Goal: Information Seeking & Learning: Learn about a topic

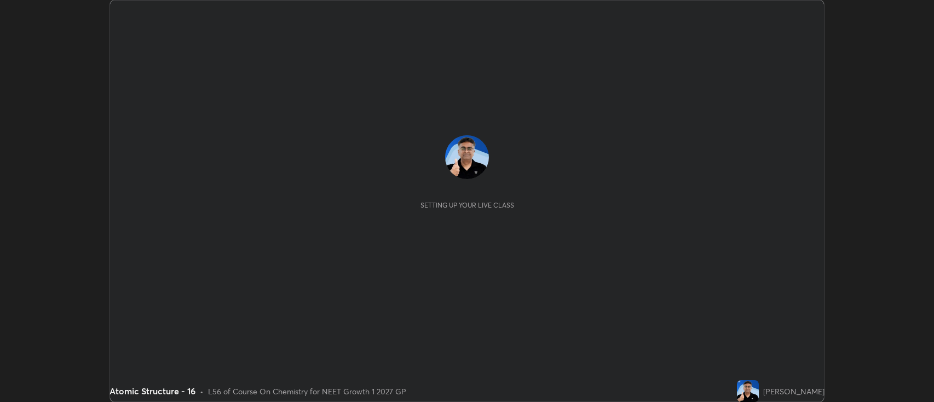
scroll to position [402, 934]
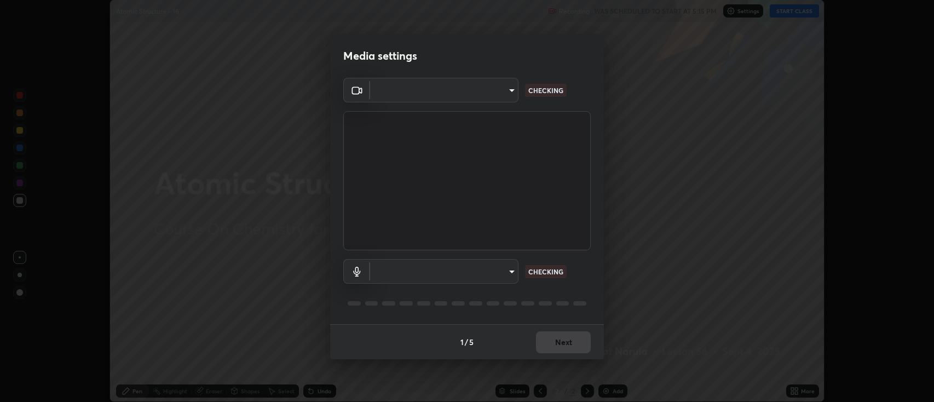
type input "2c539df44b605aa39b17bbacab34c2b800175de7e12b0f96efb5519cb0c2d180"
type input "default"
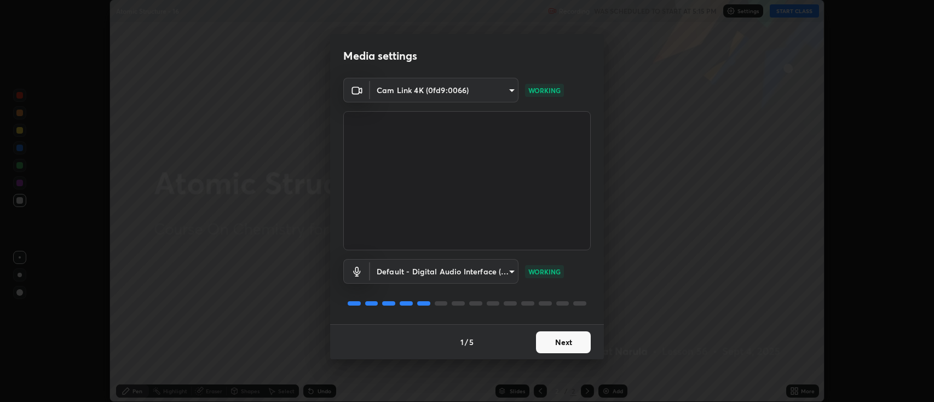
click at [550, 341] on button "Next" at bounding box center [563, 342] width 55 height 22
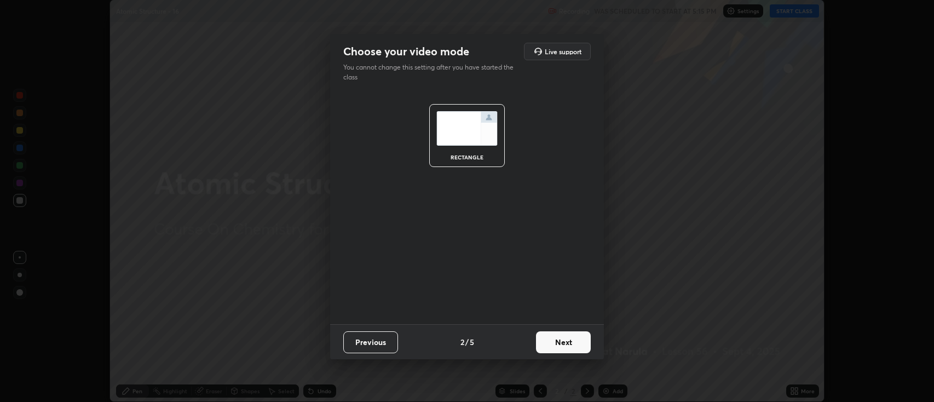
click at [553, 343] on button "Next" at bounding box center [563, 342] width 55 height 22
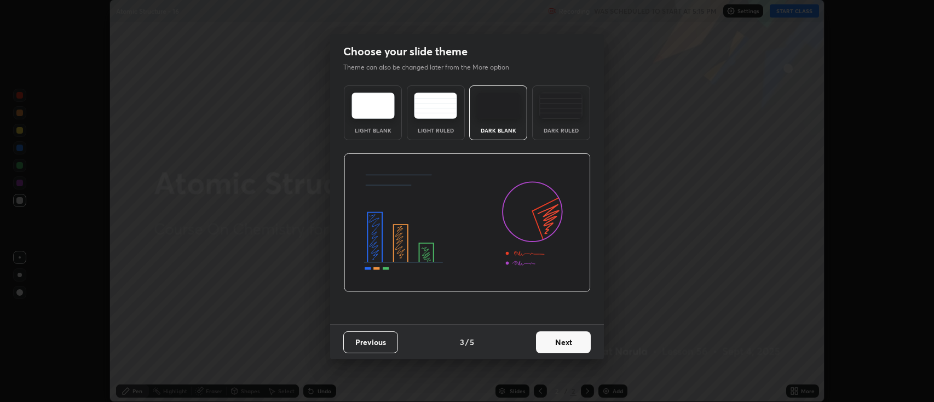
click at [549, 340] on button "Next" at bounding box center [563, 342] width 55 height 22
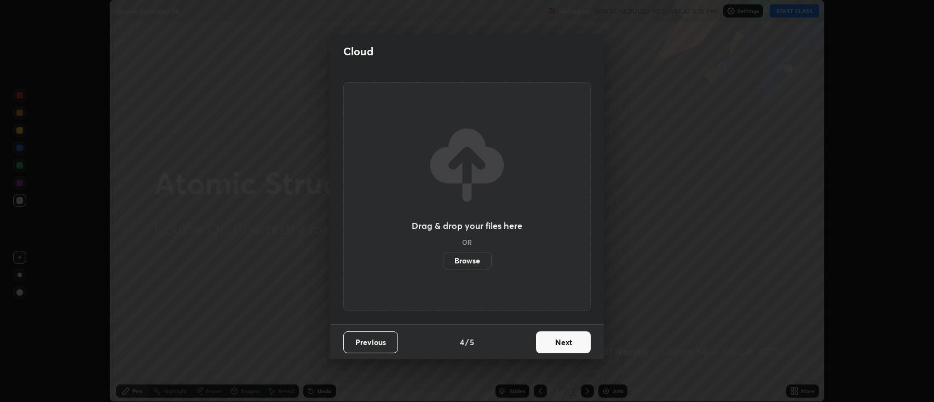
click at [551, 344] on button "Next" at bounding box center [563, 342] width 55 height 22
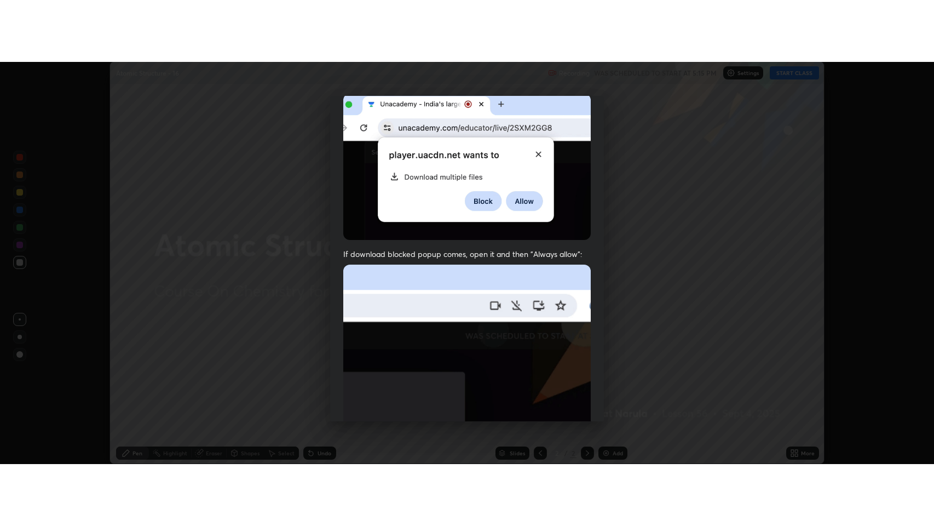
scroll to position [222, 0]
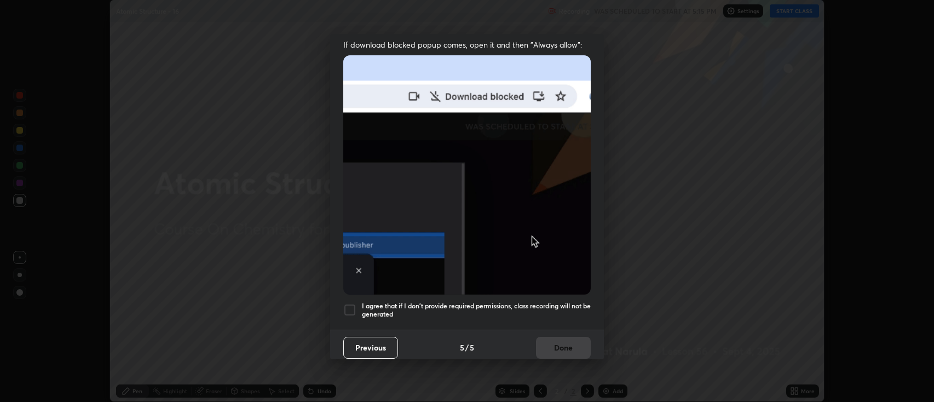
click at [348, 304] on div at bounding box center [349, 309] width 13 height 13
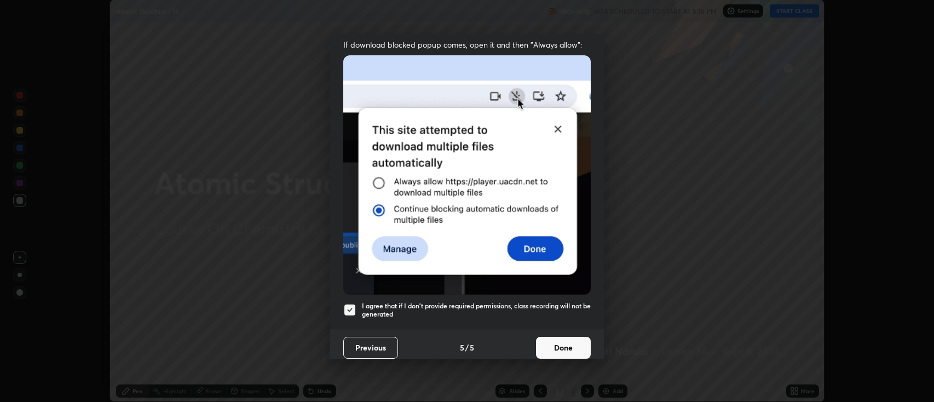
click at [546, 350] on button "Done" at bounding box center [563, 348] width 55 height 22
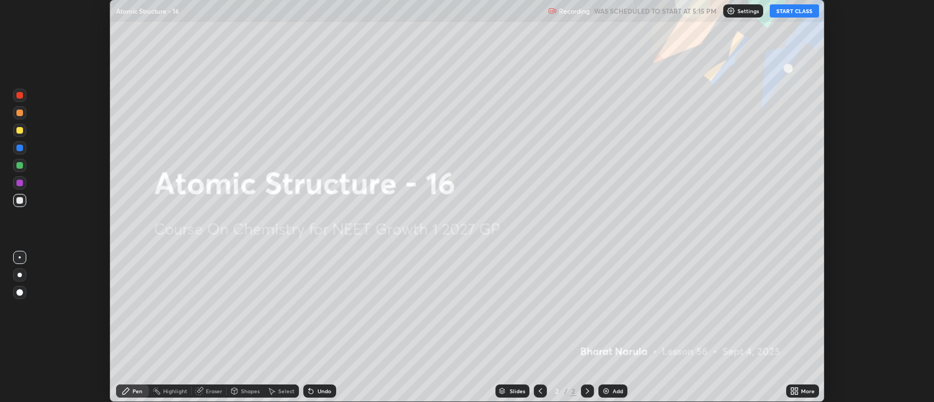
click at [780, 13] on button "START CLASS" at bounding box center [794, 10] width 49 height 13
click at [607, 394] on img at bounding box center [606, 391] width 9 height 9
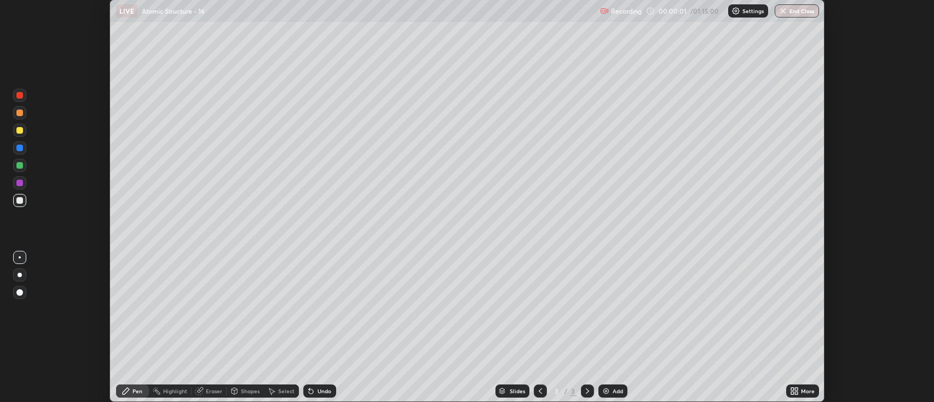
click at [793, 389] on icon at bounding box center [792, 389] width 3 height 3
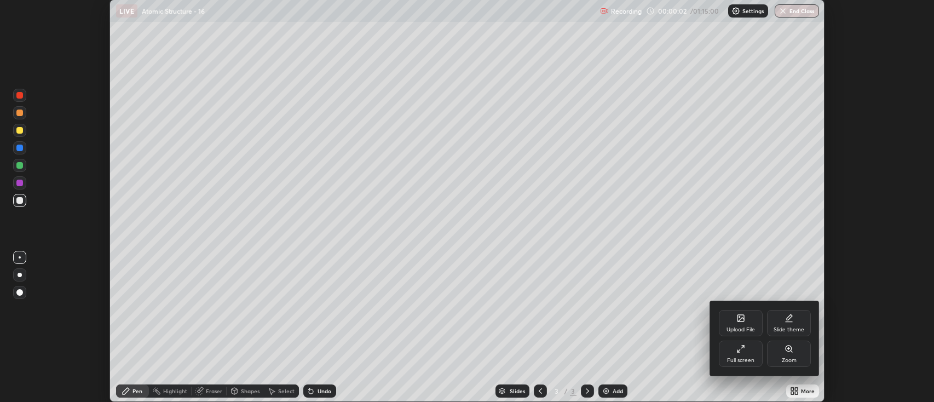
click at [737, 348] on div "Full screen" at bounding box center [741, 354] width 44 height 26
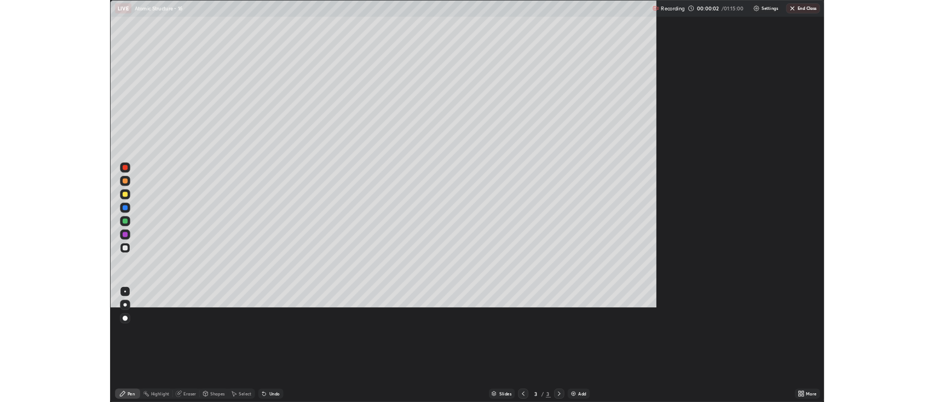
scroll to position [526, 934]
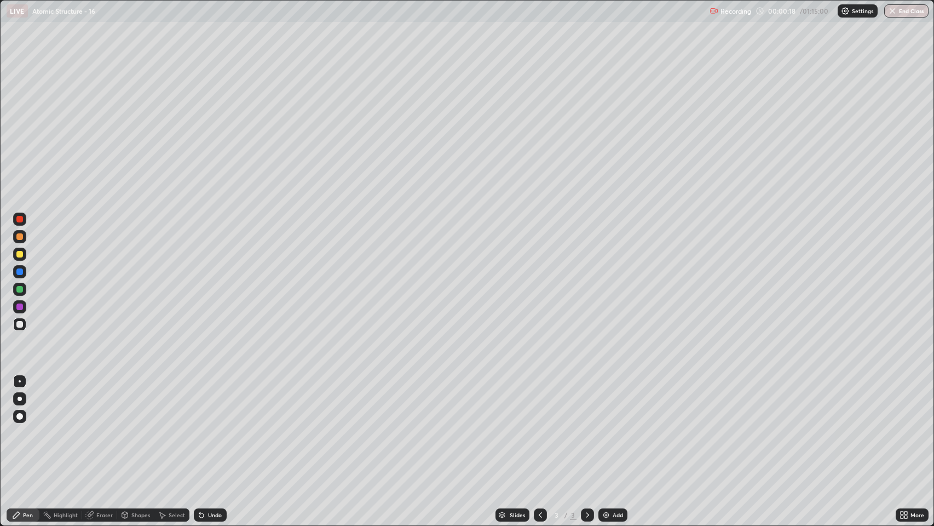
click at [20, 399] on div at bounding box center [20, 399] width 4 height 4
click at [20, 294] on div at bounding box center [19, 289] width 13 height 13
click at [606, 401] on img at bounding box center [606, 514] width 9 height 9
click at [19, 326] on div at bounding box center [19, 324] width 7 height 7
click at [99, 401] on div "Eraser" at bounding box center [104, 514] width 16 height 5
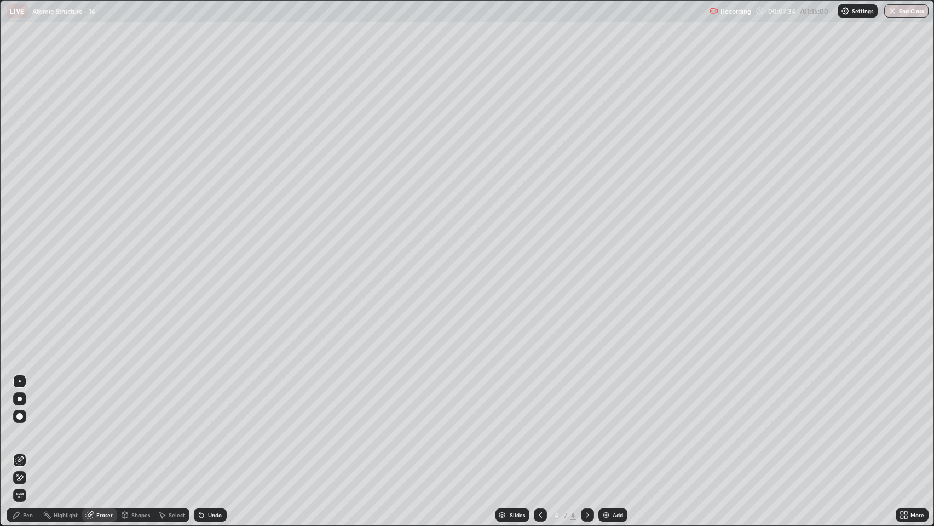
click at [20, 398] on div at bounding box center [20, 399] width 4 height 4
click at [27, 401] on div "Pen" at bounding box center [28, 514] width 10 height 5
click at [20, 238] on div at bounding box center [19, 236] width 7 height 7
click at [607, 401] on img at bounding box center [606, 514] width 9 height 9
click at [18, 326] on div at bounding box center [19, 324] width 7 height 7
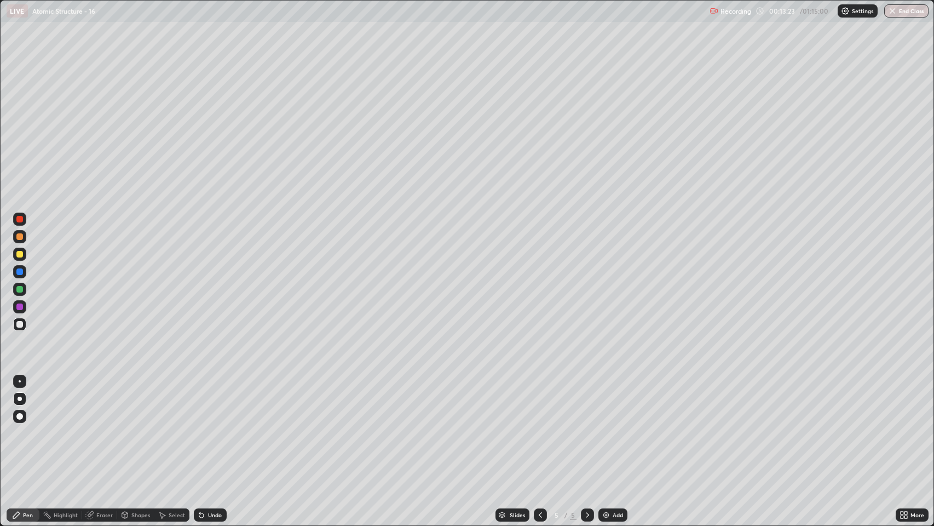
click at [602, 401] on img at bounding box center [606, 514] width 9 height 9
click at [537, 401] on icon at bounding box center [540, 514] width 9 height 9
click at [586, 401] on icon at bounding box center [587, 514] width 9 height 9
click at [97, 401] on div "Eraser" at bounding box center [104, 514] width 16 height 5
click at [538, 401] on icon at bounding box center [540, 514] width 9 height 9
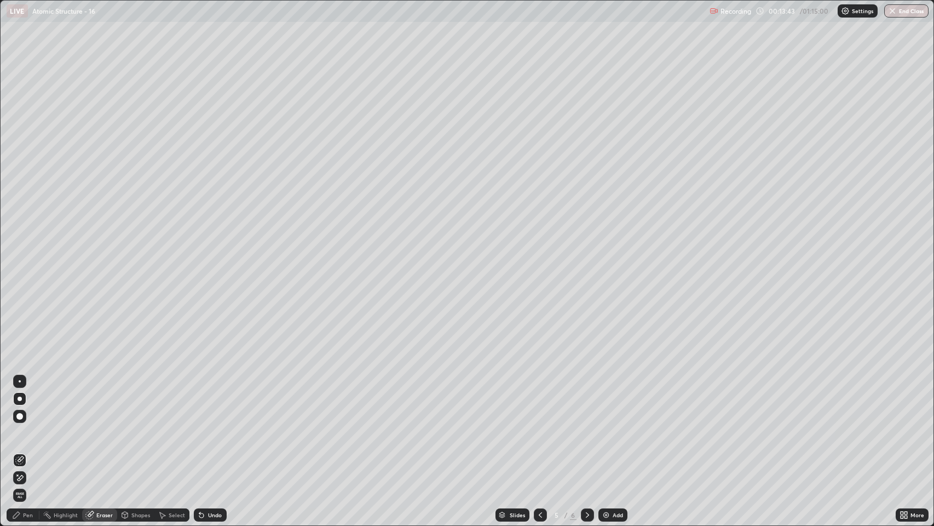
click at [539, 401] on icon at bounding box center [540, 514] width 9 height 9
click at [589, 401] on icon at bounding box center [587, 514] width 9 height 9
click at [587, 401] on icon at bounding box center [587, 514] width 9 height 9
click at [27, 401] on div "Pen" at bounding box center [28, 514] width 10 height 5
click at [539, 401] on icon at bounding box center [540, 514] width 9 height 9
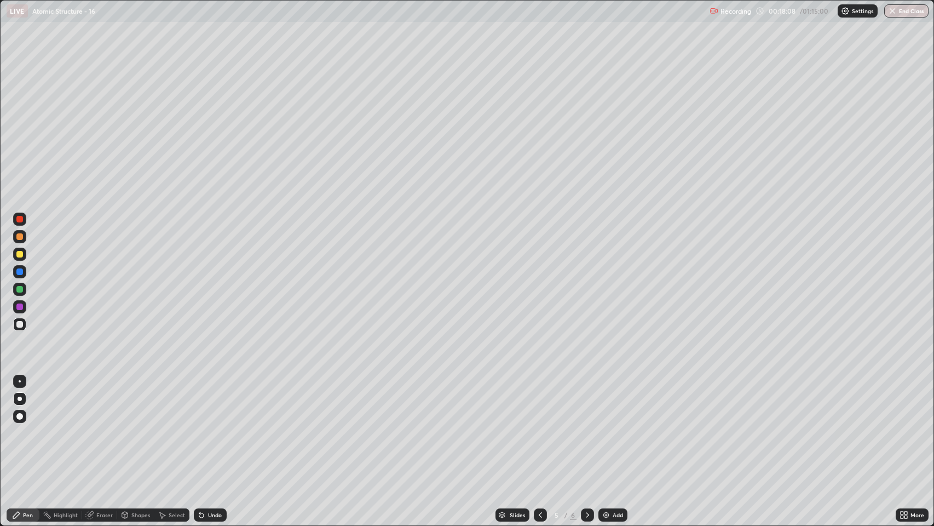
click at [592, 401] on div at bounding box center [587, 514] width 13 height 13
click at [102, 401] on div "Eraser" at bounding box center [104, 514] width 16 height 5
click at [27, 401] on div "Pen" at bounding box center [28, 514] width 10 height 5
click at [200, 401] on icon at bounding box center [201, 515] width 4 height 4
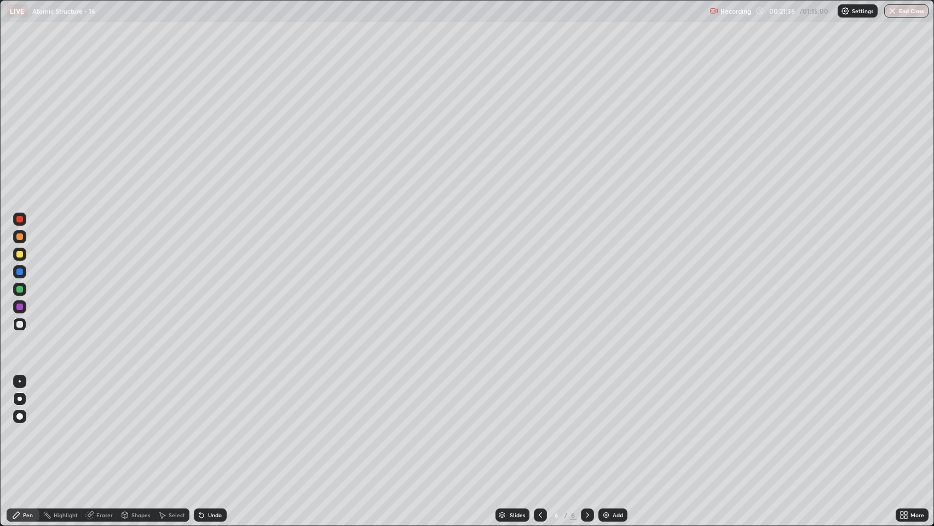
click at [208, 401] on div "Undo" at bounding box center [210, 514] width 33 height 13
click at [98, 401] on div "Eraser" at bounding box center [104, 514] width 16 height 5
click at [26, 401] on div "Pen" at bounding box center [28, 514] width 10 height 5
click at [18, 237] on div at bounding box center [19, 236] width 7 height 7
click at [125, 401] on icon at bounding box center [125, 516] width 0 height 4
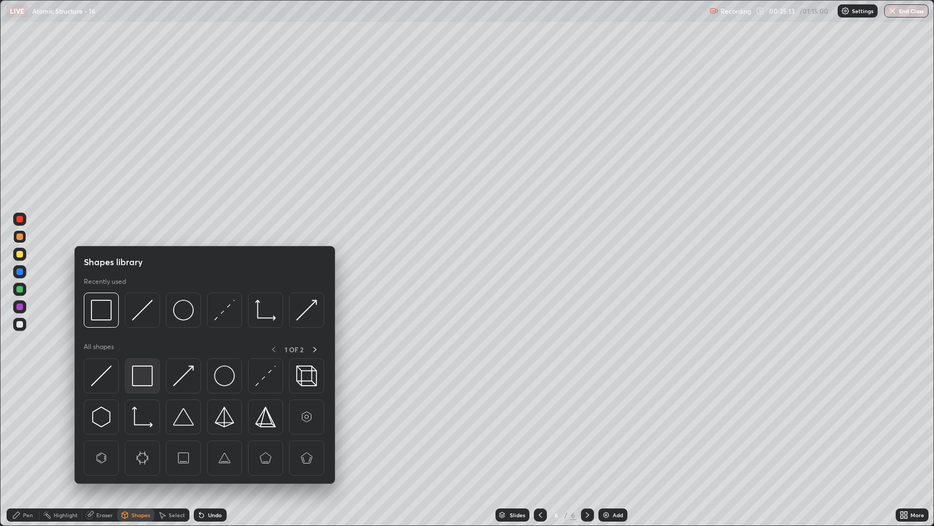
click at [139, 375] on img at bounding box center [142, 375] width 21 height 21
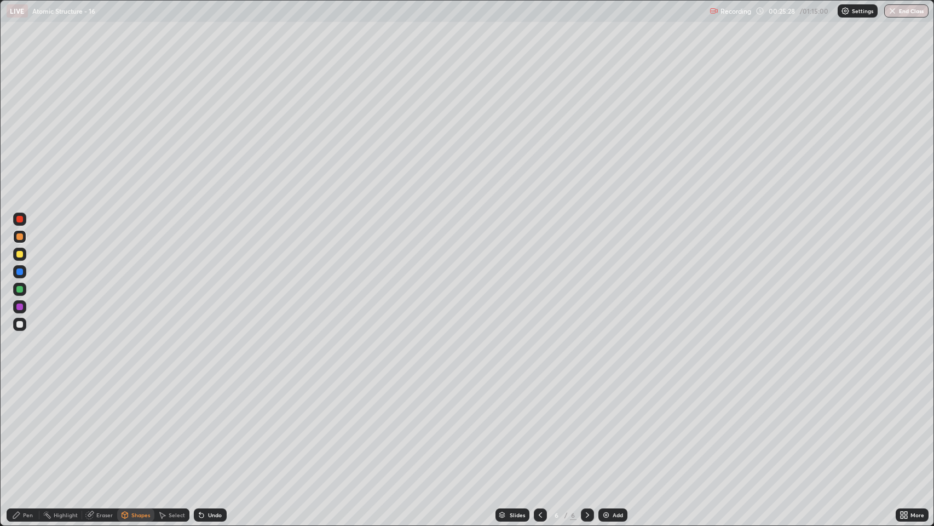
click at [21, 323] on div at bounding box center [19, 324] width 7 height 7
click at [16, 401] on icon at bounding box center [16, 515] width 7 height 7
click at [200, 401] on icon at bounding box center [201, 515] width 4 height 4
click at [203, 401] on icon at bounding box center [201, 514] width 9 height 9
click at [202, 401] on icon at bounding box center [201, 515] width 4 height 4
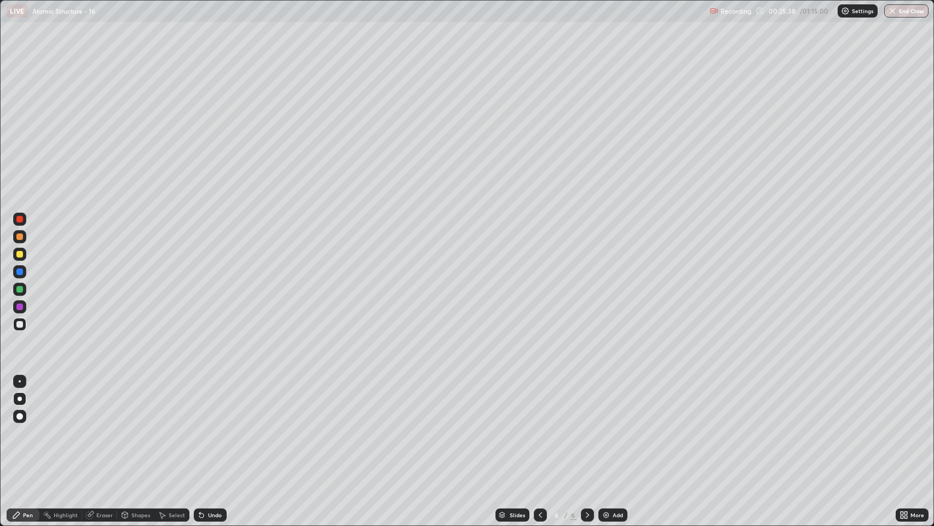
click at [20, 257] on div at bounding box center [19, 254] width 7 height 7
click at [539, 401] on icon at bounding box center [540, 514] width 9 height 9
click at [541, 401] on icon at bounding box center [540, 514] width 9 height 9
click at [584, 401] on icon at bounding box center [587, 514] width 9 height 9
click at [587, 401] on icon at bounding box center [587, 514] width 9 height 9
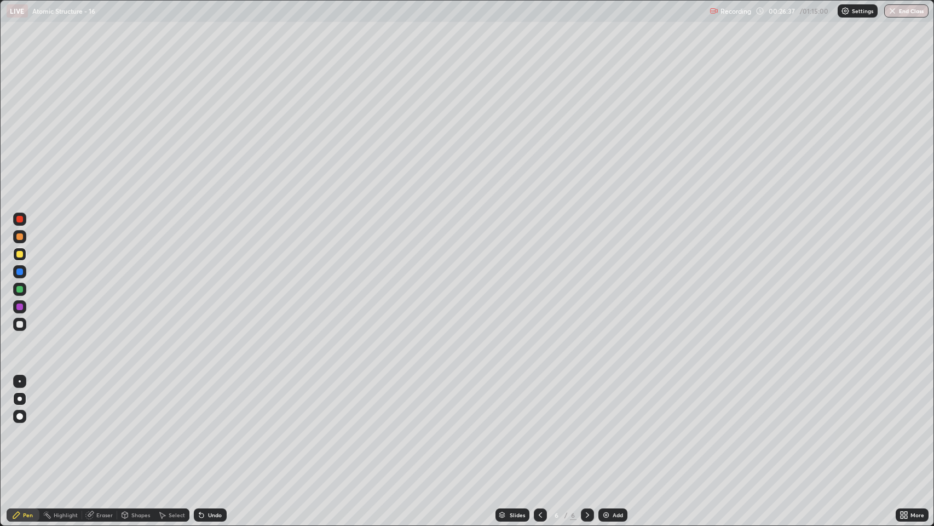
click at [538, 401] on icon at bounding box center [540, 514] width 9 height 9
click at [537, 401] on icon at bounding box center [540, 514] width 9 height 9
click at [586, 401] on icon at bounding box center [587, 514] width 9 height 9
click at [587, 401] on icon at bounding box center [587, 514] width 9 height 9
click at [605, 401] on img at bounding box center [606, 514] width 9 height 9
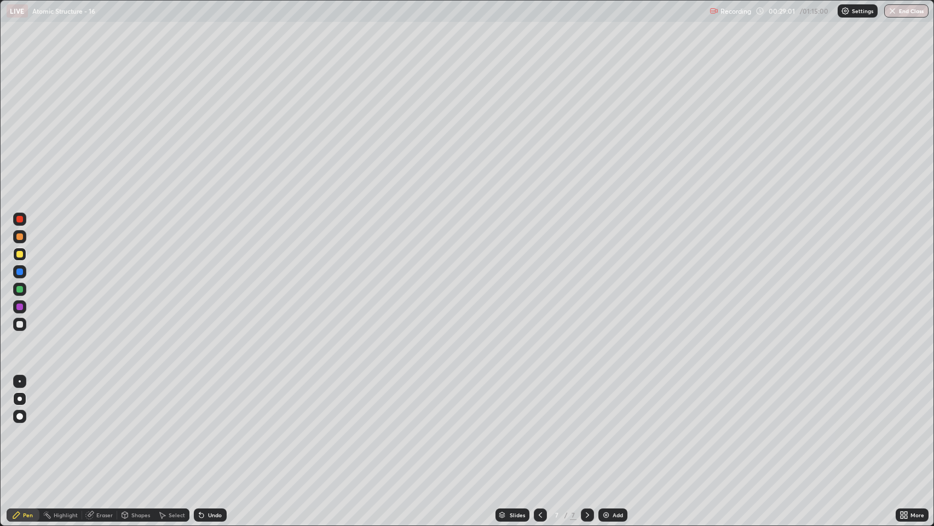
click at [19, 323] on div at bounding box center [19, 324] width 7 height 7
click at [16, 320] on div at bounding box center [19, 324] width 13 height 13
click at [91, 401] on icon at bounding box center [91, 513] width 6 height 5
click at [24, 401] on div "Pen" at bounding box center [28, 514] width 10 height 5
click at [205, 401] on div "Undo" at bounding box center [210, 514] width 33 height 13
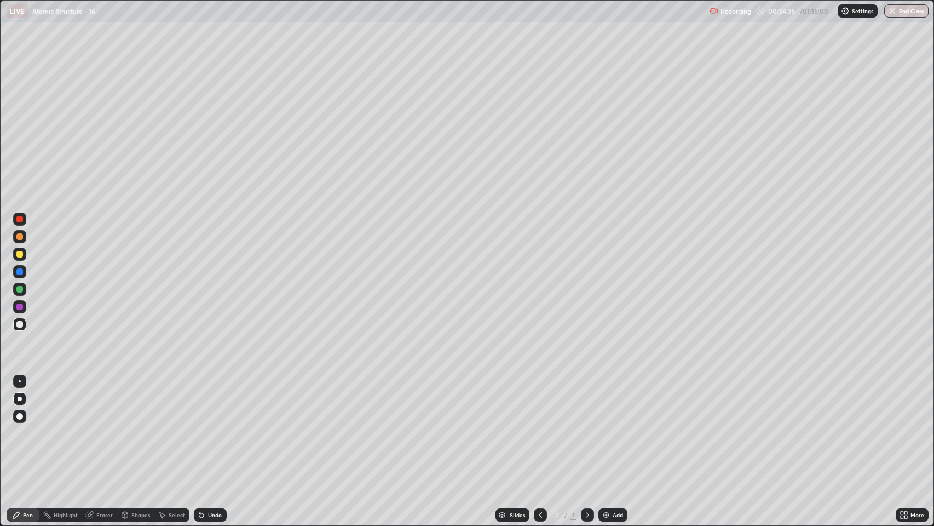
click at [208, 401] on div "Undo" at bounding box center [215, 514] width 14 height 5
click at [206, 401] on div "Undo" at bounding box center [210, 514] width 33 height 13
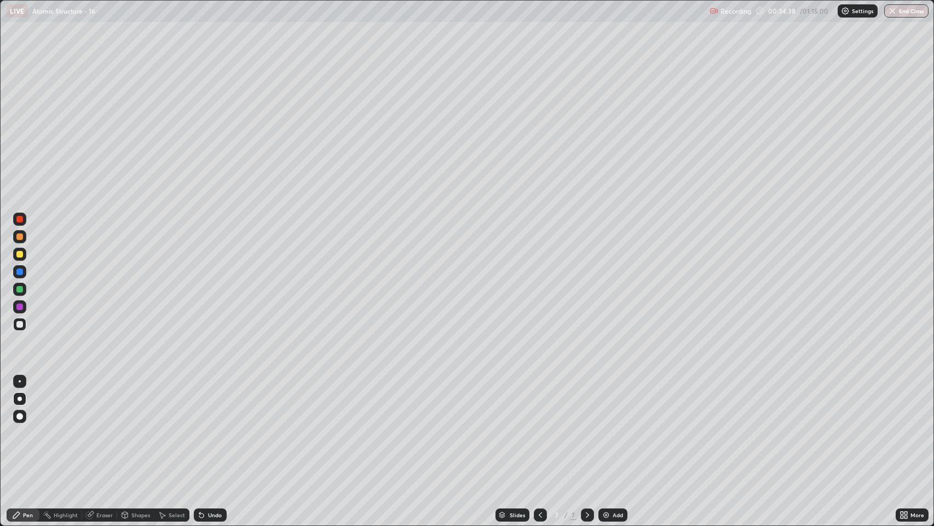
click at [200, 401] on icon at bounding box center [201, 515] width 4 height 4
click at [205, 401] on div "Undo" at bounding box center [210, 514] width 33 height 13
click at [204, 401] on icon at bounding box center [201, 514] width 9 height 9
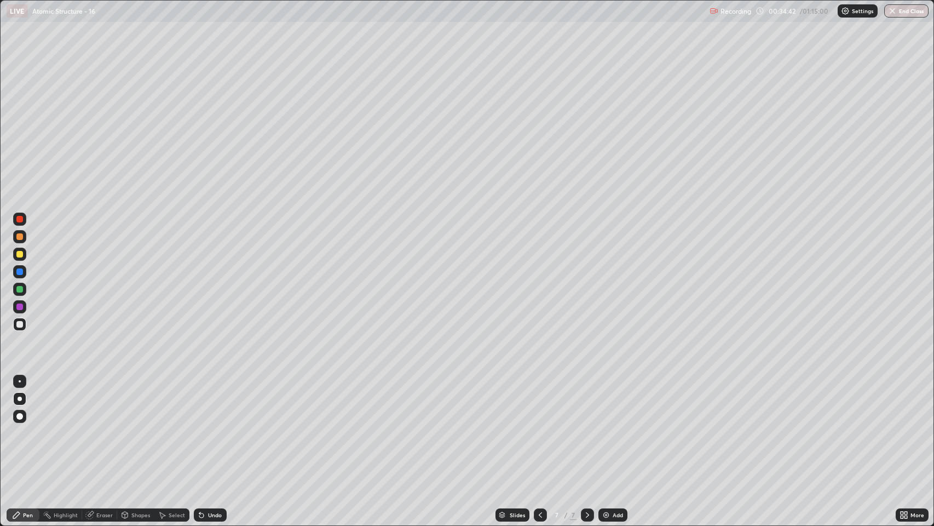
click at [204, 401] on icon at bounding box center [201, 514] width 9 height 9
click at [200, 401] on icon at bounding box center [201, 515] width 4 height 4
click at [204, 401] on icon at bounding box center [201, 514] width 9 height 9
click at [200, 401] on icon at bounding box center [201, 515] width 4 height 4
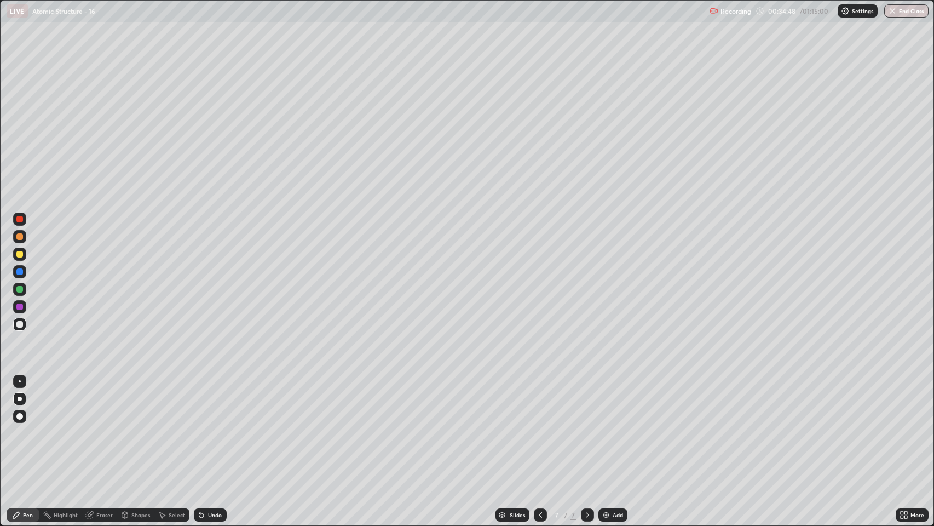
click at [208, 401] on div "Undo" at bounding box center [215, 514] width 14 height 5
click at [90, 401] on icon at bounding box center [88, 515] width 7 height 7
click at [25, 401] on div "Pen" at bounding box center [28, 514] width 10 height 5
click at [104, 401] on div "Eraser" at bounding box center [104, 514] width 16 height 5
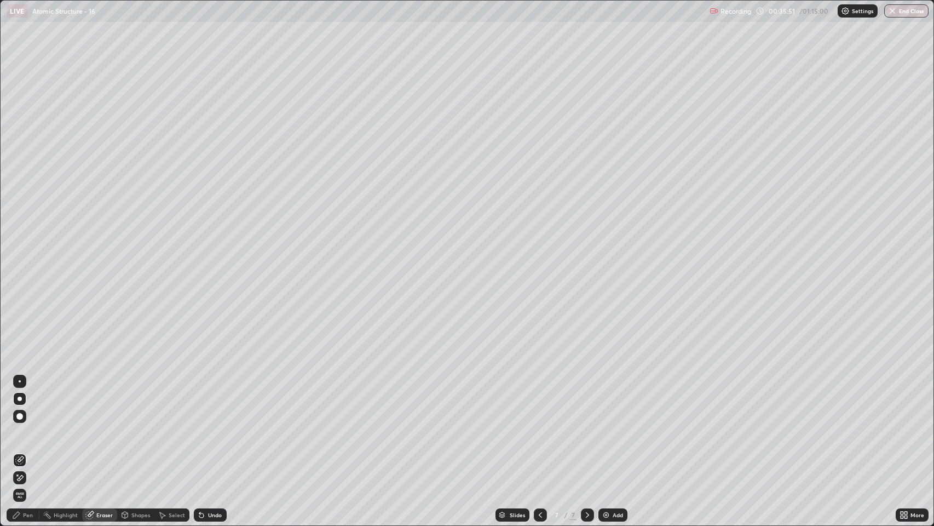
click at [23, 401] on div "Pen" at bounding box center [28, 514] width 10 height 5
click at [103, 401] on div "Eraser" at bounding box center [104, 514] width 16 height 5
click at [24, 401] on div "Pen" at bounding box center [28, 514] width 10 height 5
click at [173, 401] on div "Select" at bounding box center [177, 514] width 16 height 5
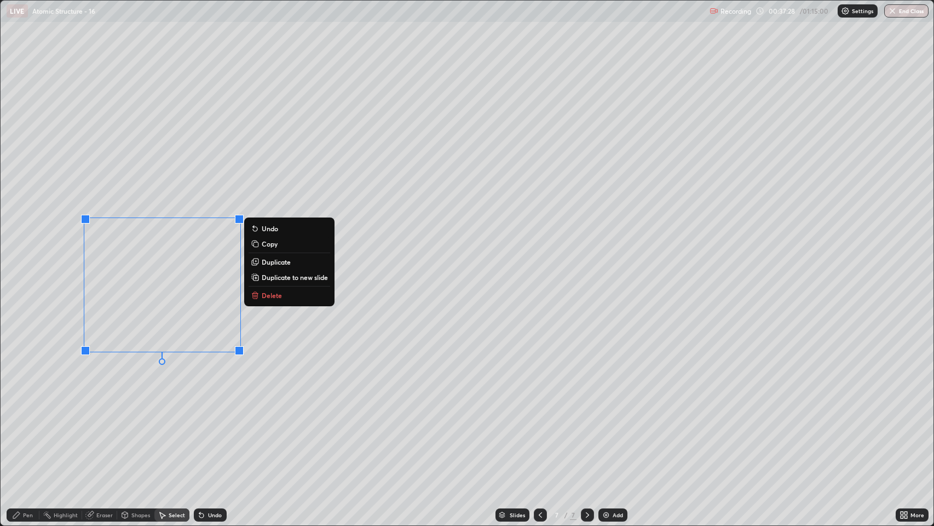
click at [208, 381] on div "0 ° Undo Copy Duplicate Duplicate to new slide Delete" at bounding box center [468, 263] width 934 height 525
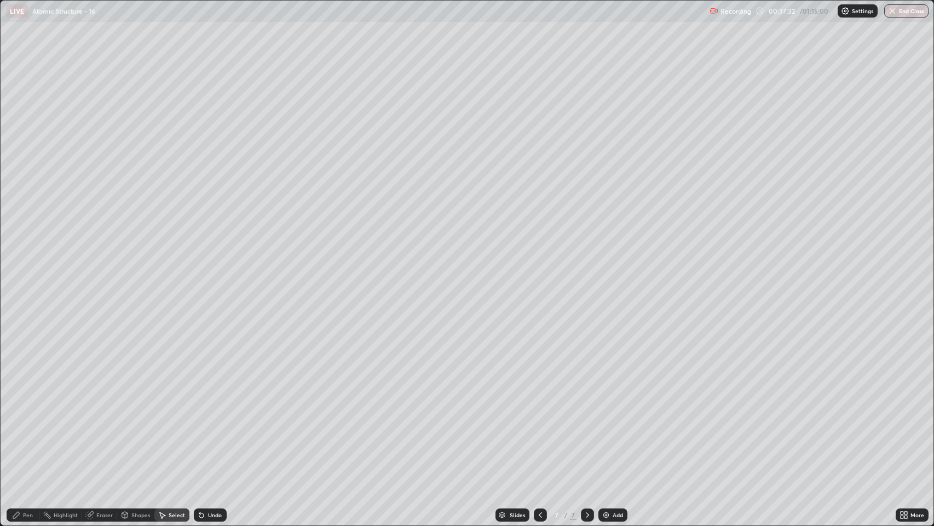
click at [16, 401] on icon at bounding box center [16, 515] width 7 height 7
click at [165, 401] on icon at bounding box center [162, 514] width 9 height 9
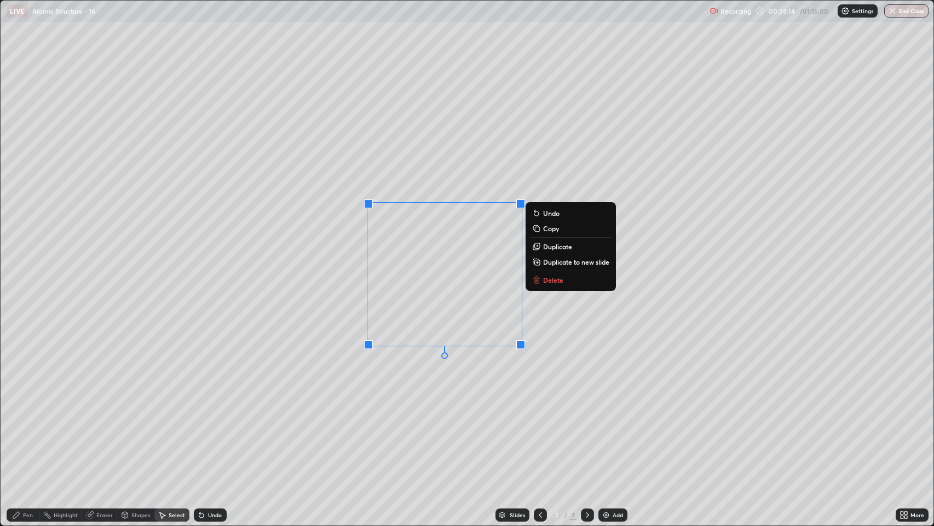
click at [549, 366] on div "0 ° Undo Copy Duplicate Duplicate to new slide Delete" at bounding box center [468, 263] width 934 height 525
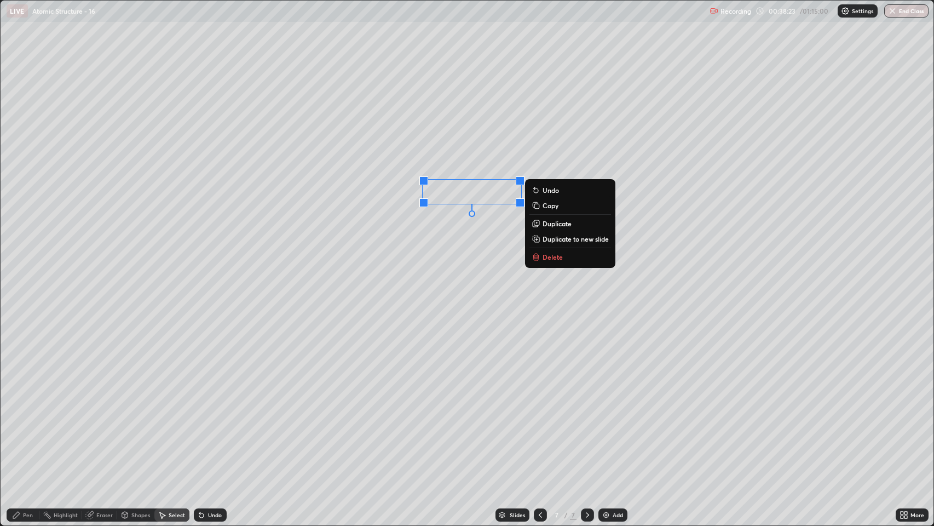
click at [400, 391] on div "0 ° Undo Copy Duplicate Duplicate to new slide Delete" at bounding box center [468, 263] width 934 height 525
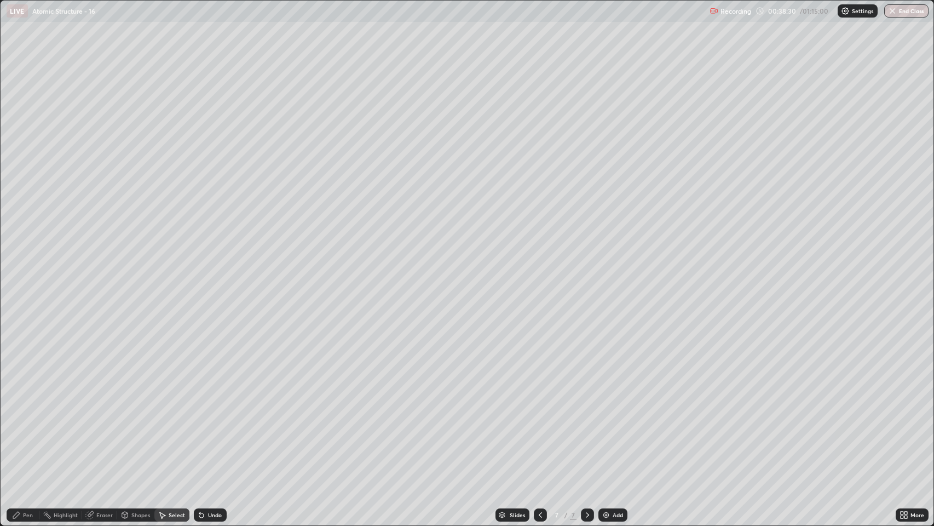
click at [16, 401] on icon at bounding box center [16, 515] width 7 height 7
click at [203, 401] on icon at bounding box center [201, 514] width 9 height 9
click at [167, 401] on div "Select" at bounding box center [171, 514] width 35 height 13
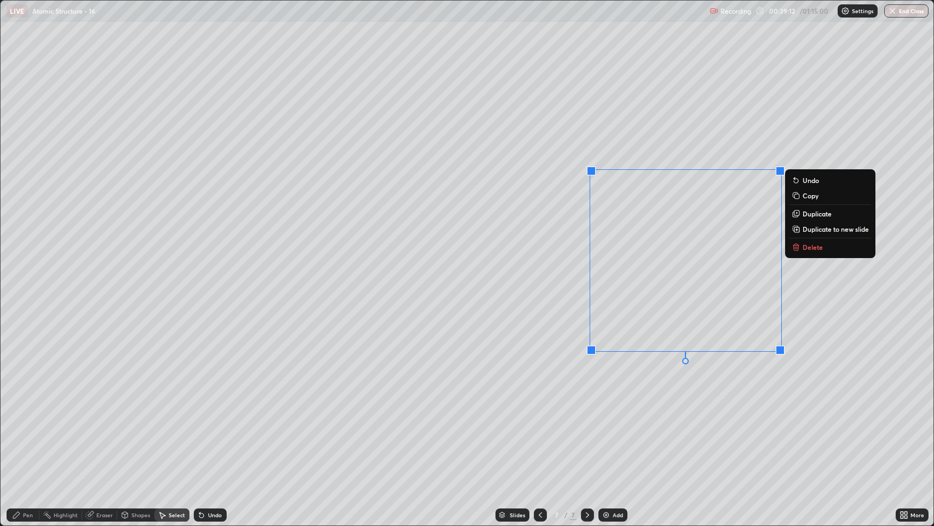
click at [737, 399] on div "0 ° Undo Copy Duplicate Duplicate to new slide Delete" at bounding box center [468, 263] width 934 height 525
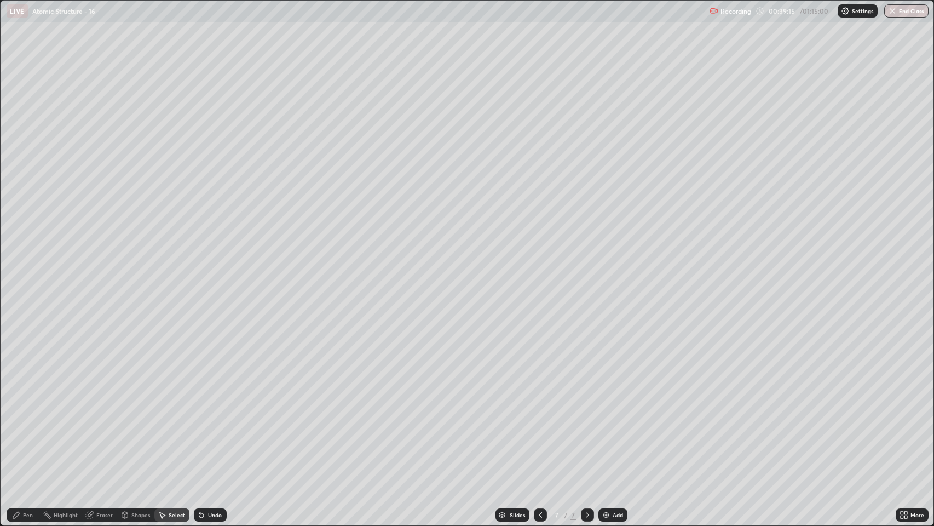
click at [22, 401] on div "Pen" at bounding box center [23, 514] width 33 height 13
click at [214, 401] on div "Undo" at bounding box center [215, 514] width 14 height 5
click at [213, 401] on div "Undo" at bounding box center [215, 514] width 14 height 5
click at [608, 401] on img at bounding box center [606, 514] width 9 height 9
click at [21, 326] on div at bounding box center [19, 324] width 7 height 7
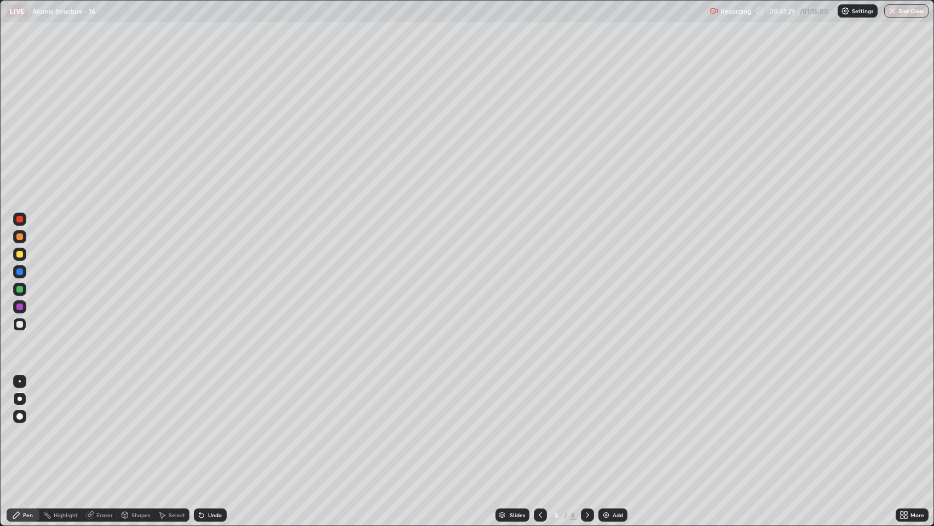
click at [539, 401] on icon at bounding box center [540, 514] width 9 height 9
click at [539, 401] on icon at bounding box center [540, 514] width 3 height 5
click at [539, 401] on icon at bounding box center [540, 514] width 9 height 9
click at [538, 401] on icon at bounding box center [540, 514] width 9 height 9
click at [587, 401] on icon at bounding box center [587, 514] width 9 height 9
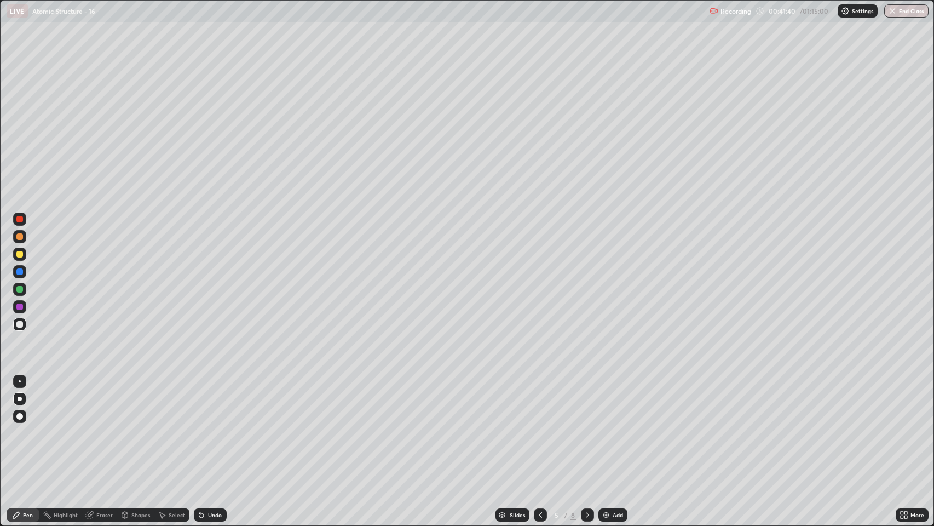
click at [587, 401] on icon at bounding box center [587, 514] width 9 height 9
click at [587, 401] on icon at bounding box center [587, 514] width 3 height 5
click at [104, 401] on div "Eraser" at bounding box center [104, 514] width 16 height 5
click at [173, 401] on div "Select" at bounding box center [177, 514] width 16 height 5
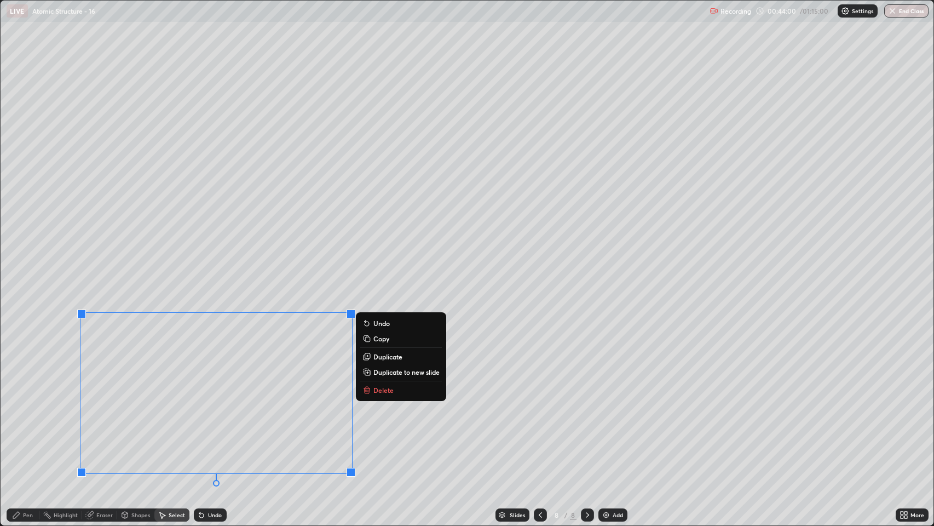
click at [378, 389] on p "Delete" at bounding box center [384, 390] width 20 height 9
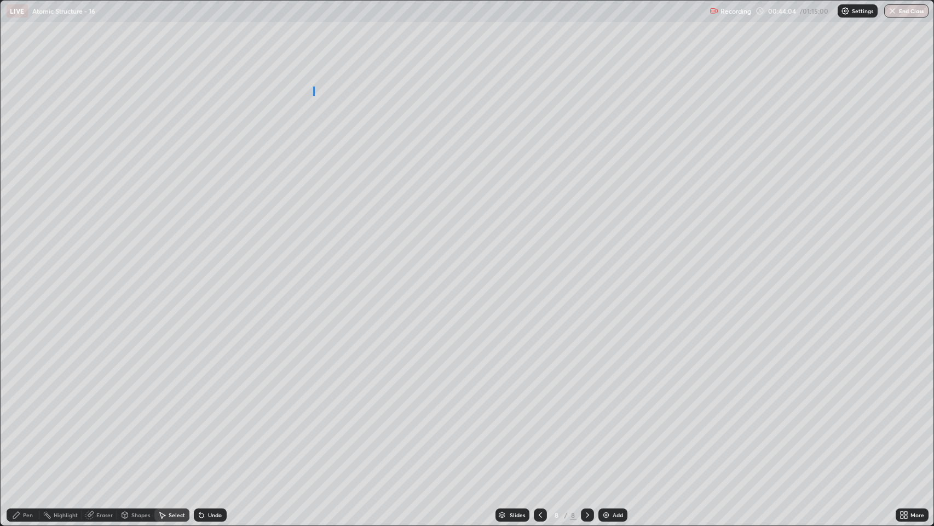
click at [314, 94] on div "0 ° Undo Copy Duplicate Duplicate to new slide Delete" at bounding box center [468, 263] width 934 height 525
click at [26, 401] on div "Pen" at bounding box center [28, 514] width 10 height 5
click at [206, 401] on div "Undo" at bounding box center [210, 514] width 33 height 13
click at [602, 401] on img at bounding box center [606, 514] width 9 height 9
click at [604, 401] on img at bounding box center [606, 514] width 9 height 9
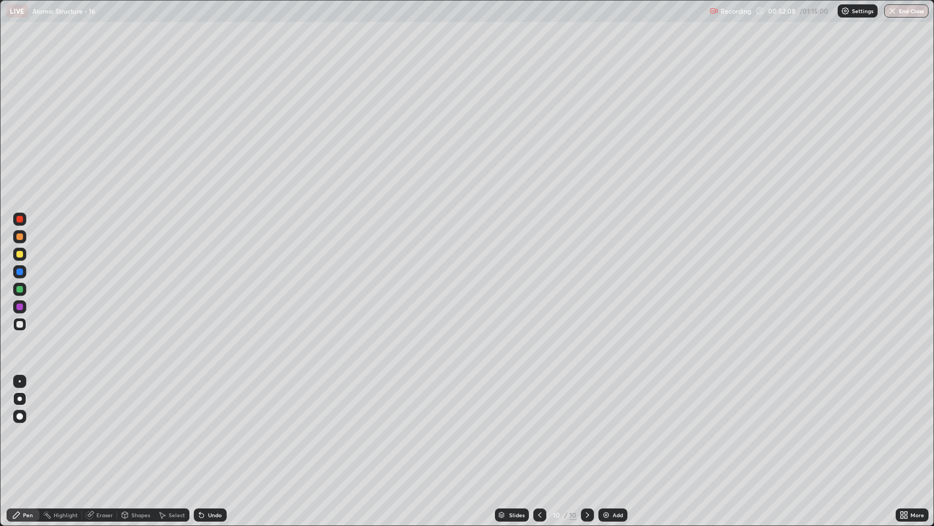
click at [607, 401] on img at bounding box center [606, 514] width 9 height 9
click at [213, 401] on div "Undo" at bounding box center [215, 514] width 14 height 5
click at [209, 401] on div "Undo" at bounding box center [215, 514] width 14 height 5
click at [210, 401] on div "Undo" at bounding box center [215, 514] width 14 height 5
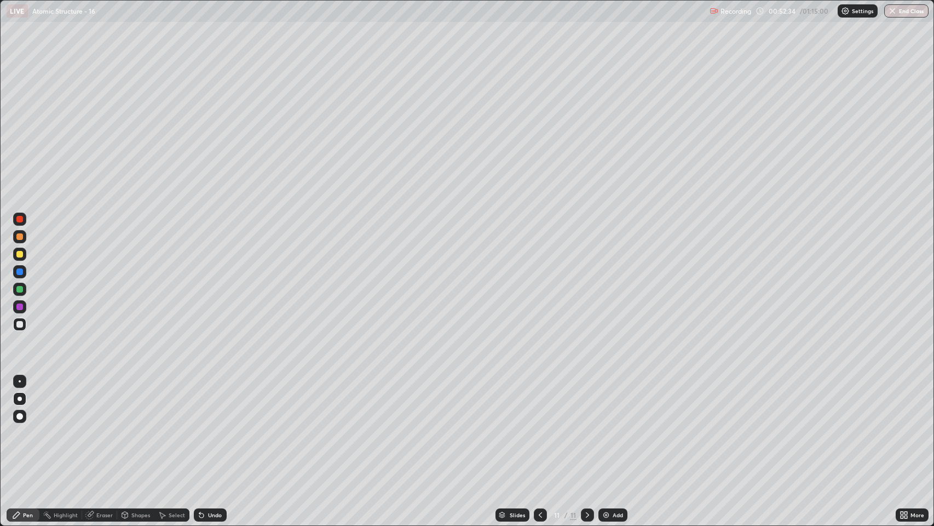
click at [208, 401] on div "Undo" at bounding box center [215, 514] width 14 height 5
click at [209, 401] on div "Undo" at bounding box center [215, 514] width 14 height 5
click at [208, 401] on div "Undo" at bounding box center [215, 514] width 14 height 5
click at [205, 401] on div "Undo" at bounding box center [210, 514] width 33 height 13
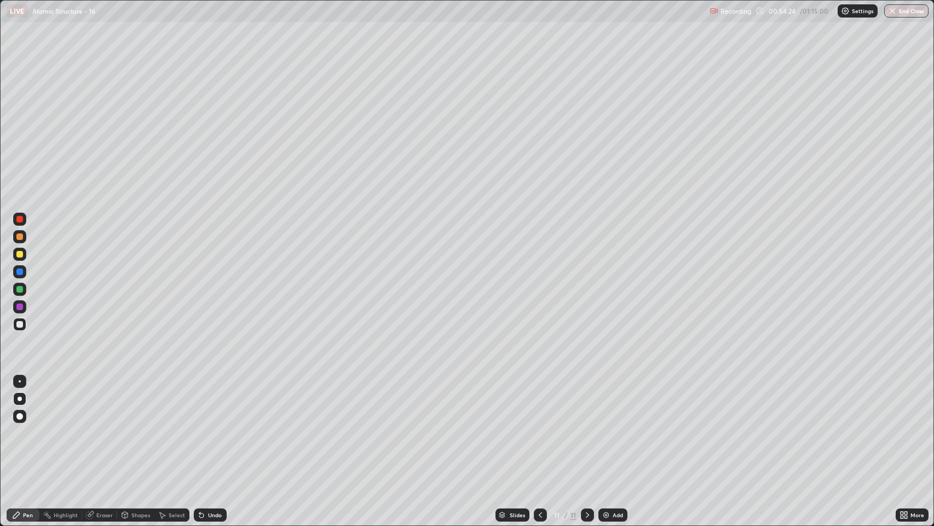
click at [206, 401] on div "Undo" at bounding box center [210, 514] width 33 height 13
click at [205, 401] on div "Undo" at bounding box center [210, 514] width 33 height 13
click at [98, 401] on div "Eraser" at bounding box center [104, 514] width 16 height 5
click at [27, 401] on div "Pen" at bounding box center [28, 514] width 10 height 5
click at [608, 401] on img at bounding box center [606, 514] width 9 height 9
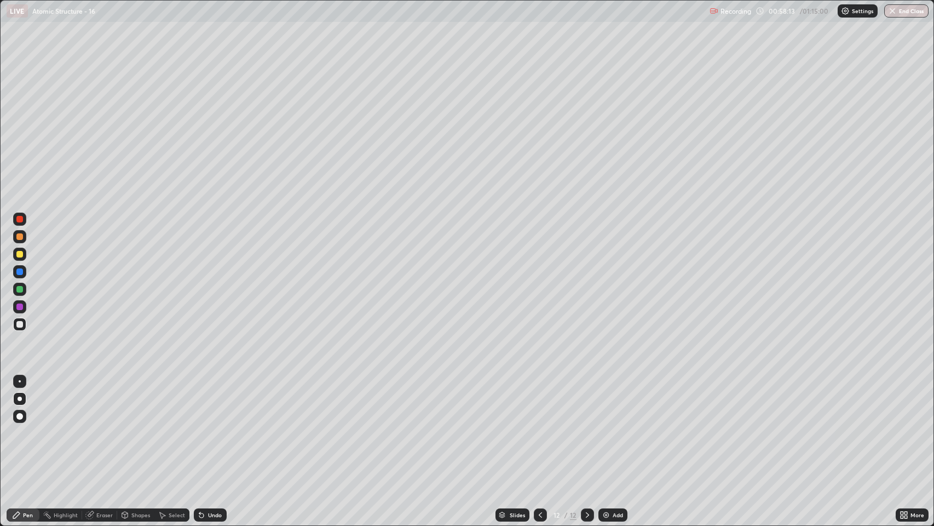
click at [105, 401] on div "Eraser" at bounding box center [104, 514] width 16 height 5
click at [24, 401] on div "Pen" at bounding box center [28, 514] width 10 height 5
click at [169, 401] on div "Select" at bounding box center [177, 514] width 16 height 5
click at [136, 401] on div "Shapes" at bounding box center [140, 514] width 19 height 5
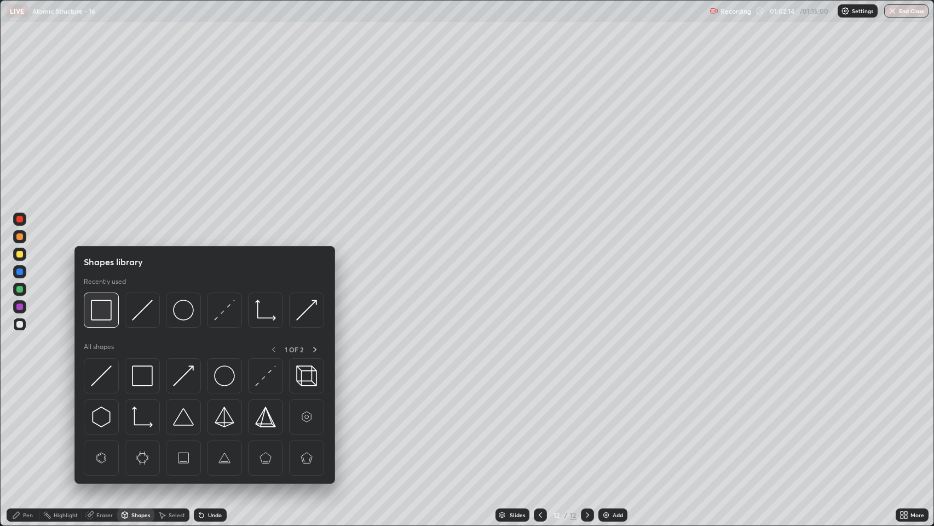
click at [106, 320] on div at bounding box center [101, 309] width 35 height 35
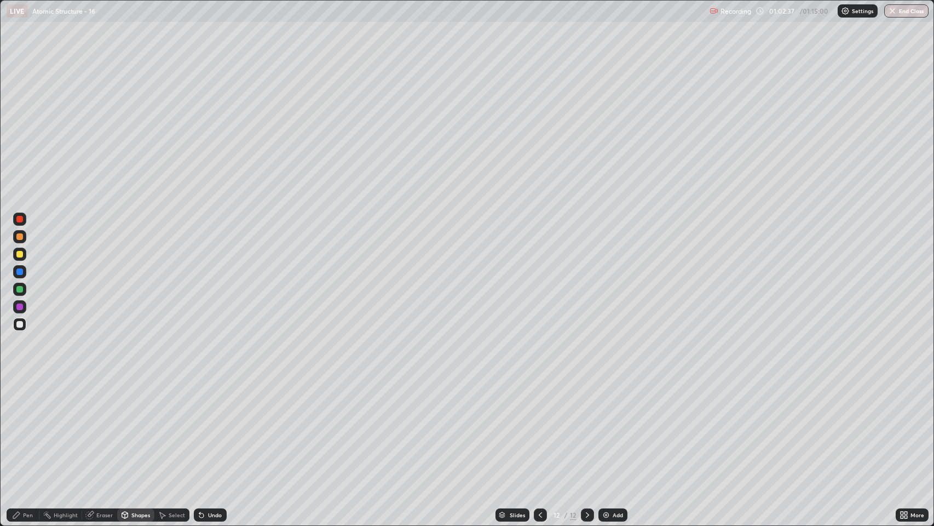
click at [607, 401] on img at bounding box center [606, 514] width 9 height 9
click at [18, 401] on icon at bounding box center [16, 514] width 9 height 9
click at [18, 255] on div at bounding box center [19, 254] width 7 height 7
click at [199, 401] on icon at bounding box center [201, 514] width 9 height 9
click at [206, 401] on div "Undo" at bounding box center [210, 514] width 33 height 13
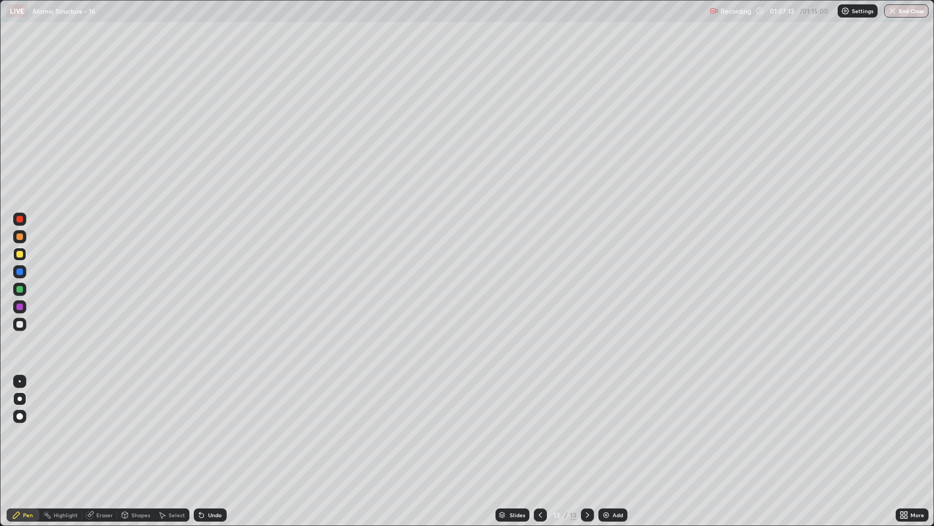
click at [200, 401] on icon at bounding box center [201, 515] width 4 height 4
click at [20, 326] on div at bounding box center [19, 324] width 7 height 7
click at [584, 401] on icon at bounding box center [587, 514] width 9 height 9
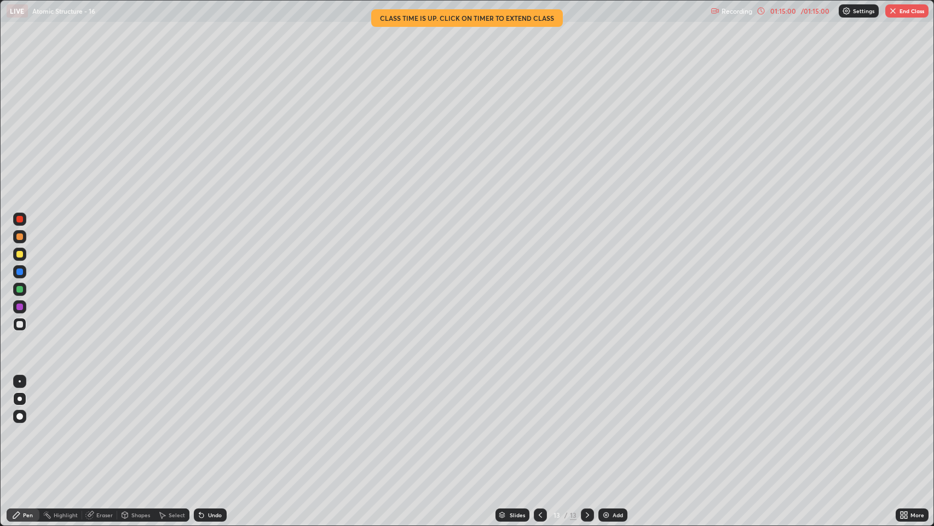
click at [585, 401] on icon at bounding box center [587, 514] width 9 height 9
click at [539, 401] on icon at bounding box center [540, 514] width 9 height 9
click at [540, 401] on icon at bounding box center [540, 514] width 9 height 9
click at [539, 401] on icon at bounding box center [540, 514] width 9 height 9
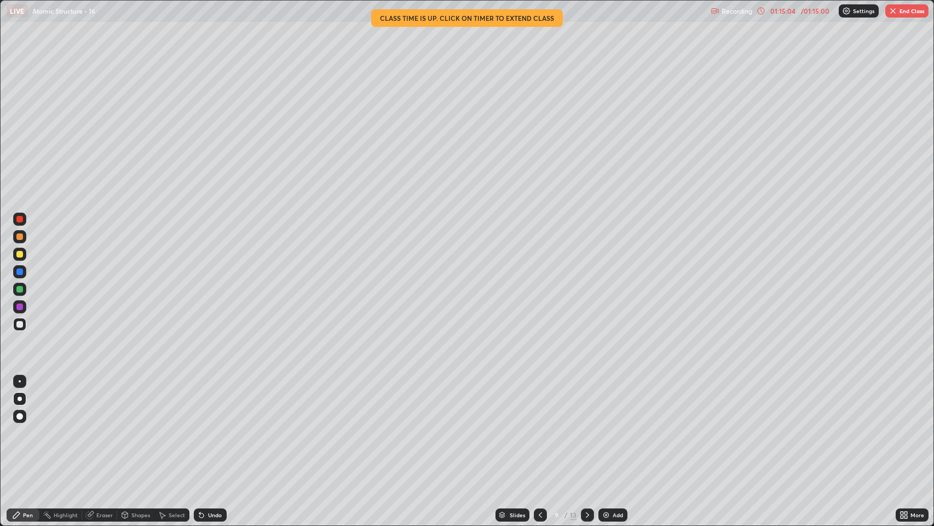
click at [538, 401] on icon at bounding box center [540, 514] width 9 height 9
click at [539, 401] on icon at bounding box center [540, 514] width 3 height 5
click at [537, 401] on icon at bounding box center [540, 514] width 9 height 9
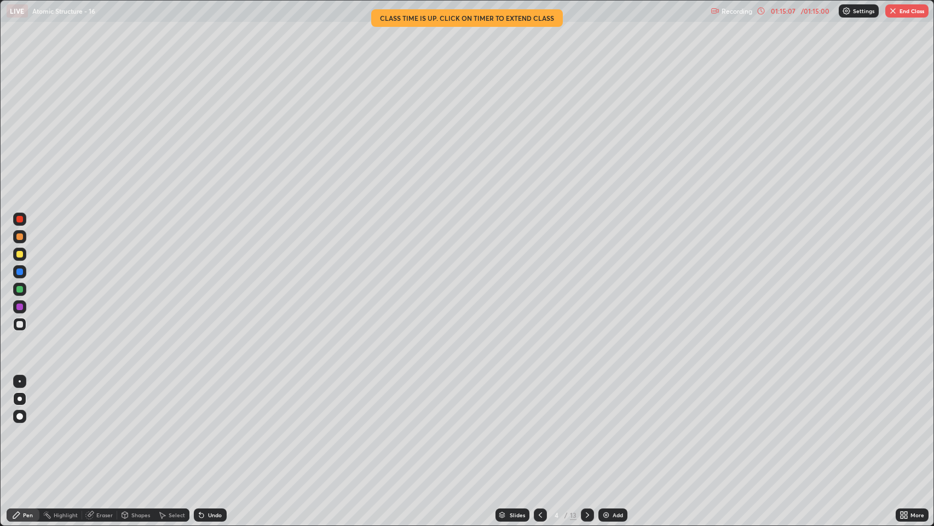
click at [539, 401] on icon at bounding box center [540, 514] width 9 height 9
click at [541, 401] on icon at bounding box center [540, 514] width 9 height 9
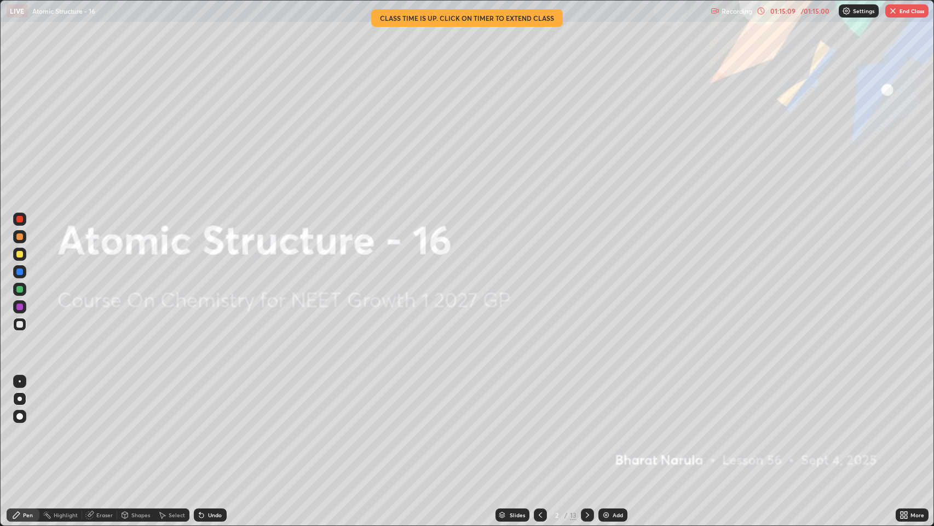
click at [587, 401] on icon at bounding box center [587, 514] width 9 height 9
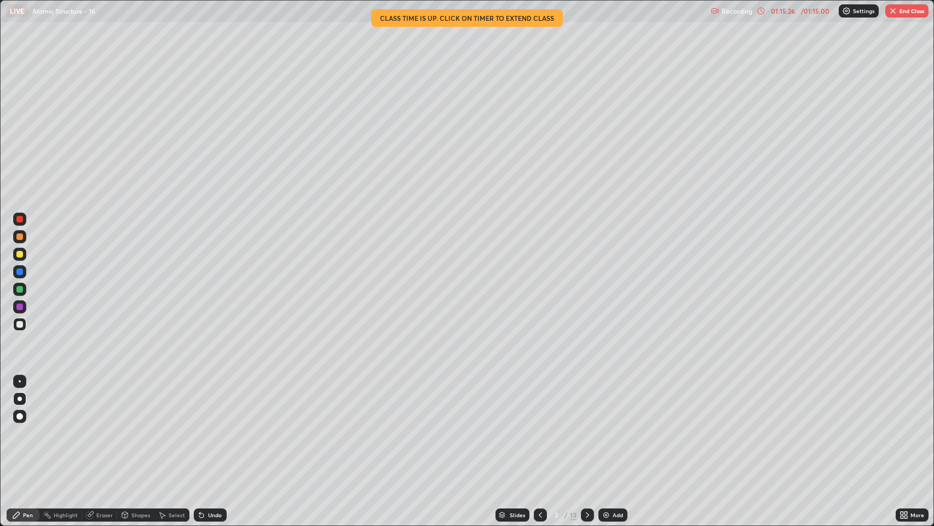
click at [589, 401] on icon at bounding box center [587, 514] width 9 height 9
click at [588, 401] on icon at bounding box center [587, 514] width 9 height 9
click at [587, 401] on icon at bounding box center [587, 514] width 9 height 9
click at [586, 401] on icon at bounding box center [587, 514] width 9 height 9
click at [589, 401] on icon at bounding box center [587, 514] width 9 height 9
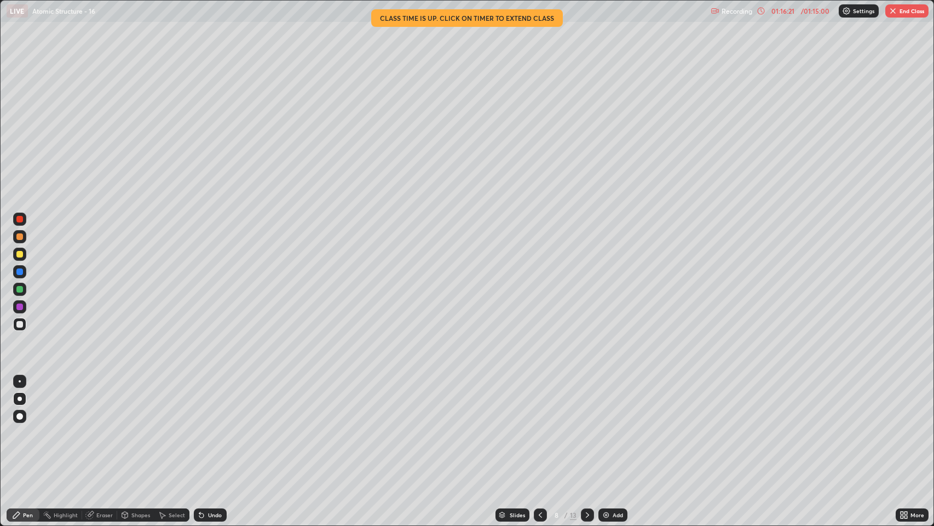
click at [542, 401] on icon at bounding box center [540, 514] width 9 height 9
click at [584, 401] on icon at bounding box center [587, 514] width 9 height 9
click at [587, 401] on icon at bounding box center [587, 514] width 3 height 5
click at [589, 401] on icon at bounding box center [587, 514] width 9 height 9
click at [587, 401] on icon at bounding box center [587, 514] width 9 height 9
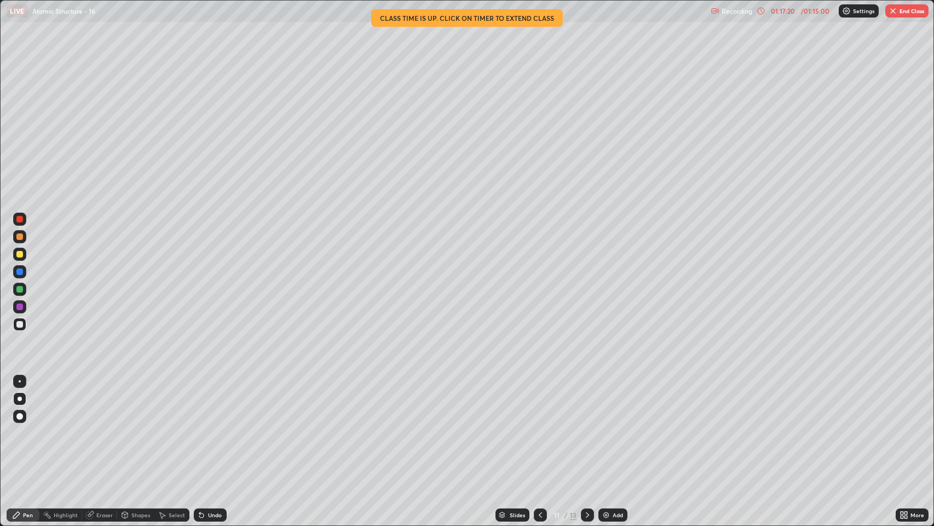
click at [586, 401] on icon at bounding box center [587, 514] width 3 height 5
click at [585, 401] on icon at bounding box center [587, 514] width 9 height 9
click at [910, 10] on button "End Class" at bounding box center [907, 10] width 43 height 13
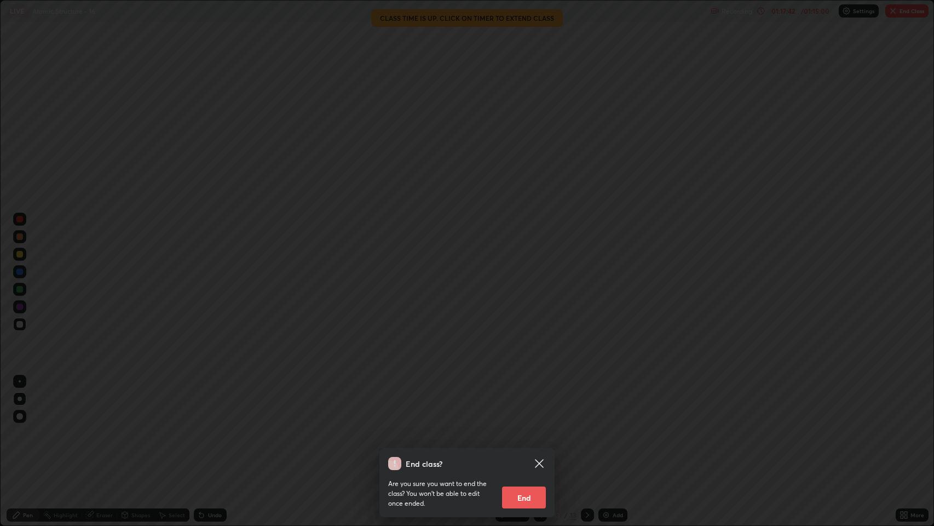
click at [528, 401] on button "End" at bounding box center [524, 497] width 44 height 22
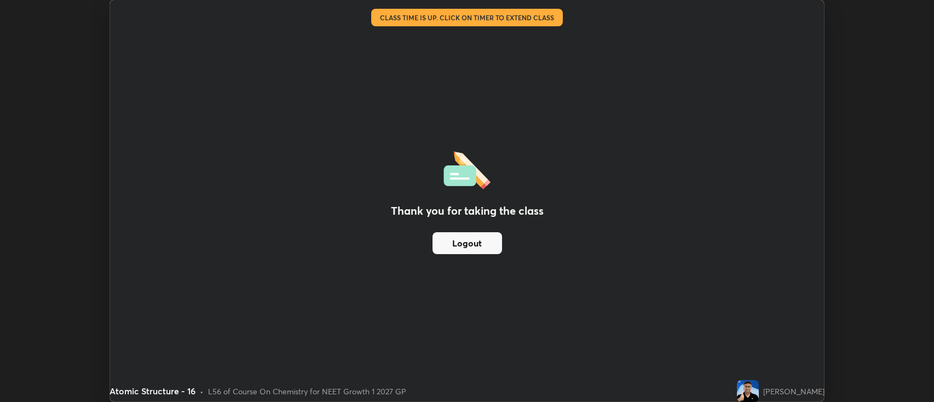
scroll to position [54369, 53836]
